Goal: Information Seeking & Learning: Learn about a topic

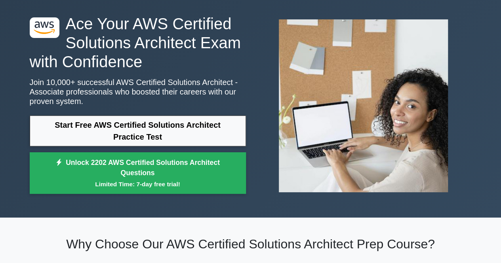
scroll to position [35, 0]
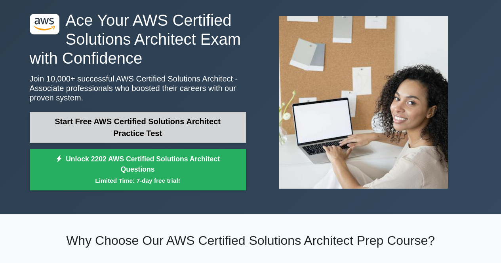
click at [180, 126] on link "Start Free AWS Certified Solutions Architect Practice Test" at bounding box center [138, 127] width 216 height 31
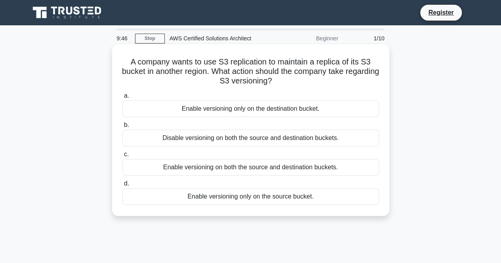
click at [224, 171] on div "Enable versioning on both the source and destination buckets." at bounding box center [250, 167] width 257 height 17
click at [122, 157] on input "c. Enable versioning on both the source and destination buckets." at bounding box center [122, 154] width 0 height 5
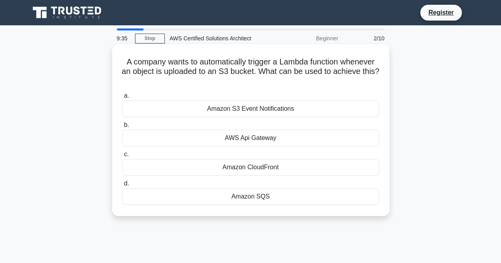
click at [260, 108] on div "Amazon S3 Event Notifications" at bounding box center [250, 109] width 257 height 17
click at [122, 99] on input "a. Amazon S3 Event Notifications" at bounding box center [122, 95] width 0 height 5
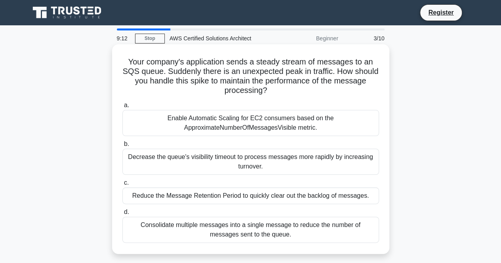
click at [242, 130] on div "Enable Automatic Scaling for EC2 consumers based on the ApproximateNumberOfMess…" at bounding box center [250, 123] width 257 height 26
click at [122, 108] on input "a. Enable Automatic Scaling for EC2 consumers based on the ApproximateNumberOfM…" at bounding box center [122, 105] width 0 height 5
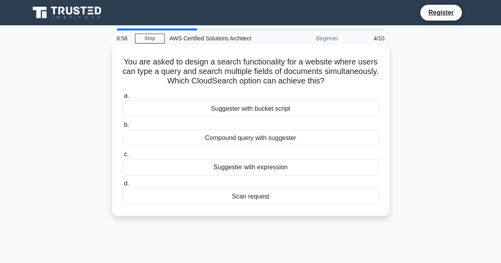
click at [243, 141] on div "Compound query with suggester" at bounding box center [250, 138] width 257 height 17
click at [122, 128] on input "b. Compound query with suggester" at bounding box center [122, 125] width 0 height 5
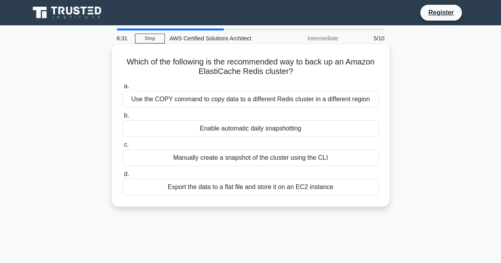
click at [265, 134] on div "Enable automatic daily snapshotting" at bounding box center [250, 128] width 257 height 17
click at [122, 118] on input "b. Enable automatic daily snapshotting" at bounding box center [122, 115] width 0 height 5
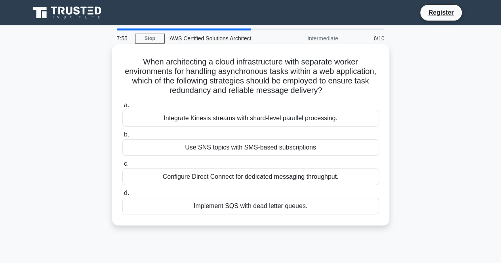
click at [263, 177] on div "Configure Direct Connect for dedicated messaging throughput." at bounding box center [250, 177] width 257 height 17
click at [122, 167] on input "c. Configure Direct Connect for dedicated messaging throughput." at bounding box center [122, 164] width 0 height 5
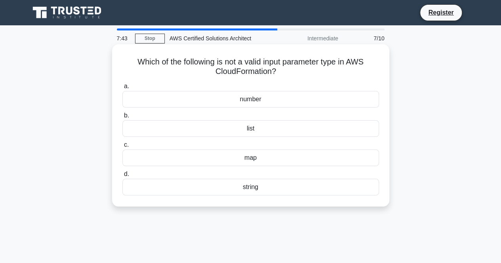
click at [275, 156] on div "map" at bounding box center [250, 158] width 257 height 17
click at [122, 148] on input "c. map" at bounding box center [122, 145] width 0 height 5
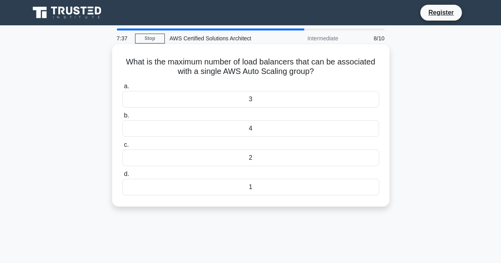
click at [251, 103] on div "3" at bounding box center [250, 99] width 257 height 17
click at [122, 89] on input "a. 3" at bounding box center [122, 86] width 0 height 5
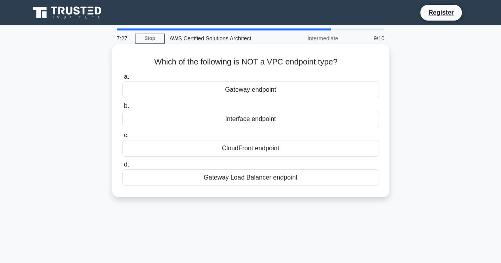
click at [246, 150] on div "CloudFront endpoint" at bounding box center [250, 148] width 257 height 17
click at [122, 138] on input "c. CloudFront endpoint" at bounding box center [122, 135] width 0 height 5
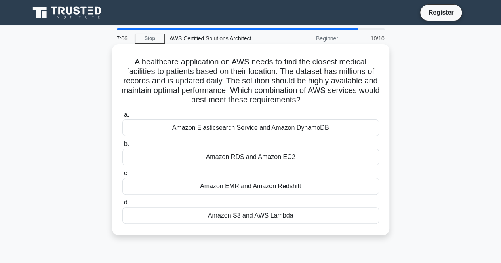
click at [277, 183] on div "Amazon EMR and Amazon Redshift" at bounding box center [250, 186] width 257 height 17
click at [122, 176] on input "c. Amazon EMR and Amazon Redshift" at bounding box center [122, 173] width 0 height 5
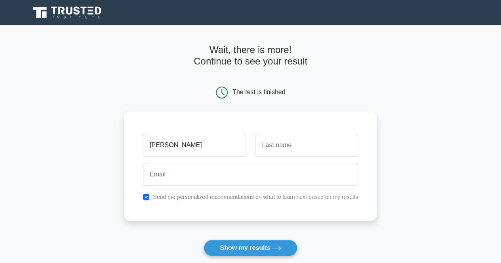
type input "Udit"
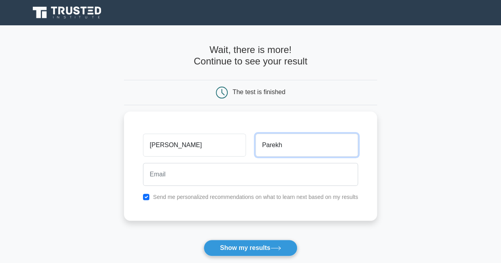
type input "Parekh"
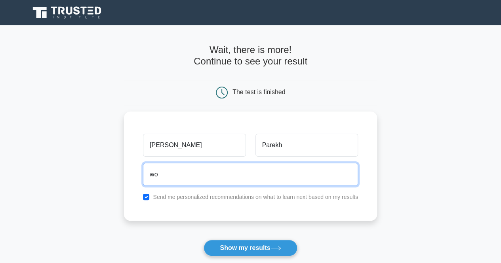
type input "w"
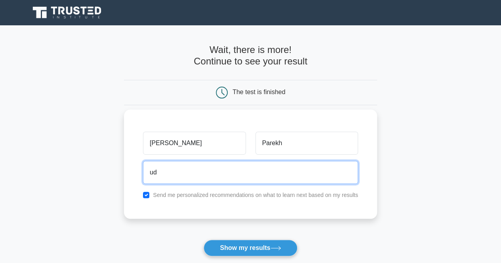
type input "uditparekh1@gmail.com"
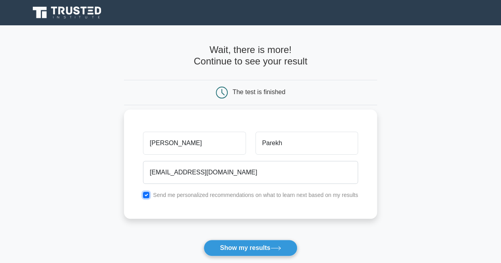
click at [144, 194] on input "checkbox" at bounding box center [146, 195] width 6 height 6
checkbox input "false"
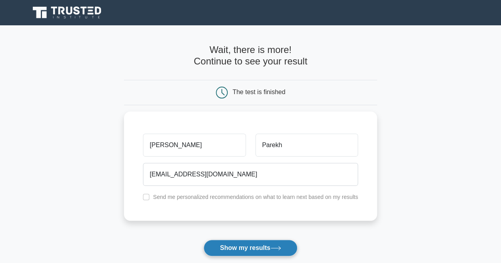
click at [264, 246] on button "Show my results" at bounding box center [250, 248] width 93 height 17
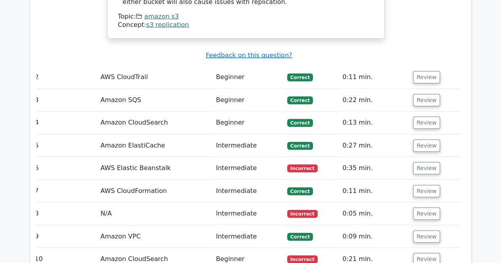
scroll to position [927, 0]
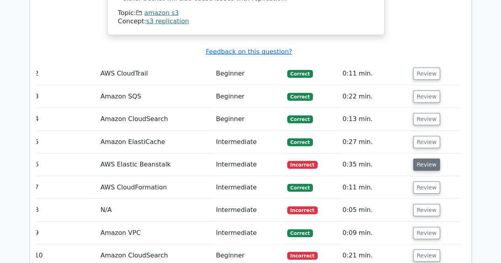
click at [426, 159] on button "Review" at bounding box center [426, 165] width 27 height 12
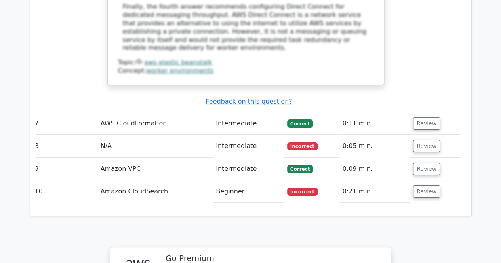
scroll to position [1475, 0]
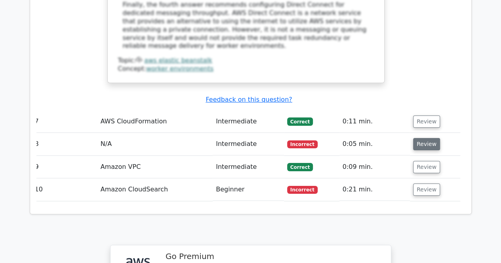
click at [425, 138] on button "Review" at bounding box center [426, 144] width 27 height 12
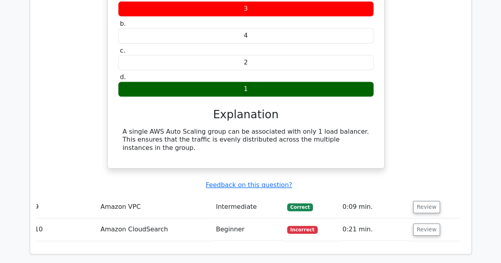
scroll to position [1677, 0]
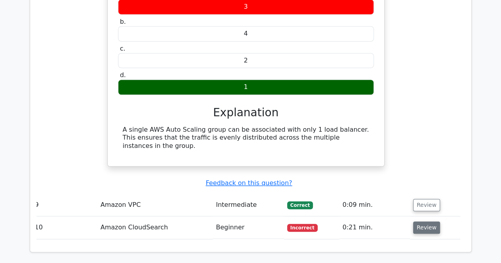
click at [426, 222] on button "Review" at bounding box center [426, 228] width 27 height 12
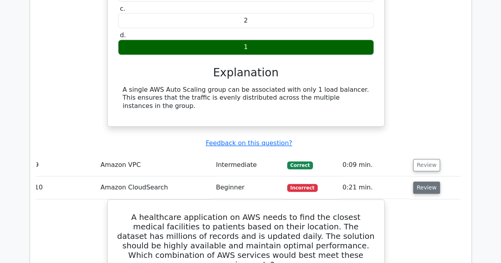
scroll to position [1718, 0]
